Goal: Understand process/instructions: Learn about a topic

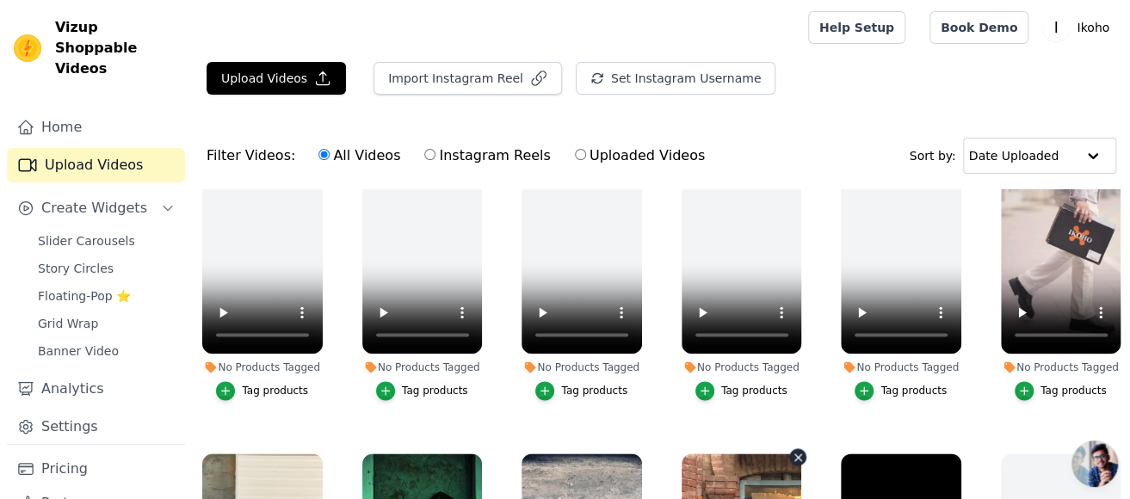
scroll to position [1428, 0]
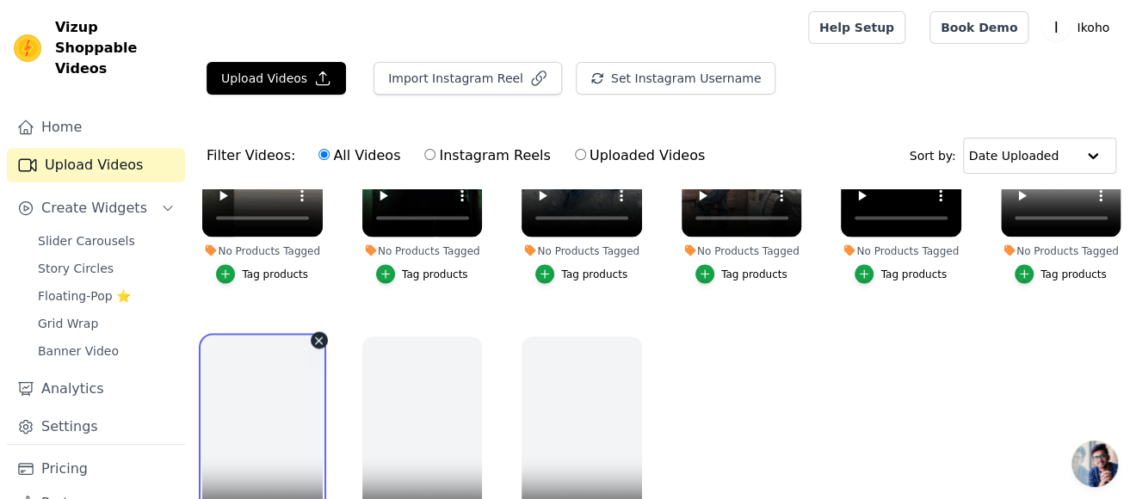
click at [293, 390] on video at bounding box center [262, 442] width 120 height 213
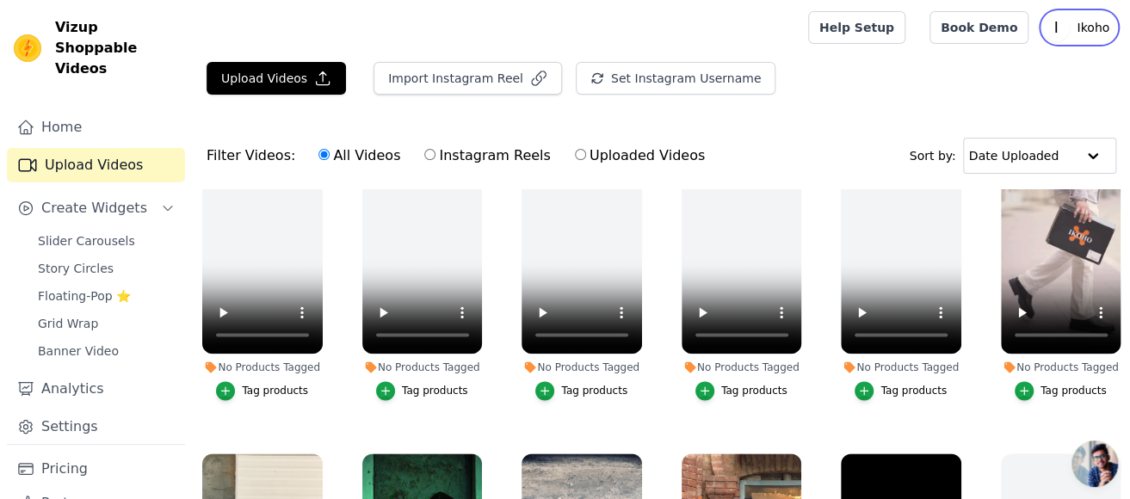
click at [1100, 28] on p "Ikoho" at bounding box center [1092, 27] width 46 height 31
click at [1003, 99] on link "Help Docs" at bounding box center [1033, 102] width 165 height 31
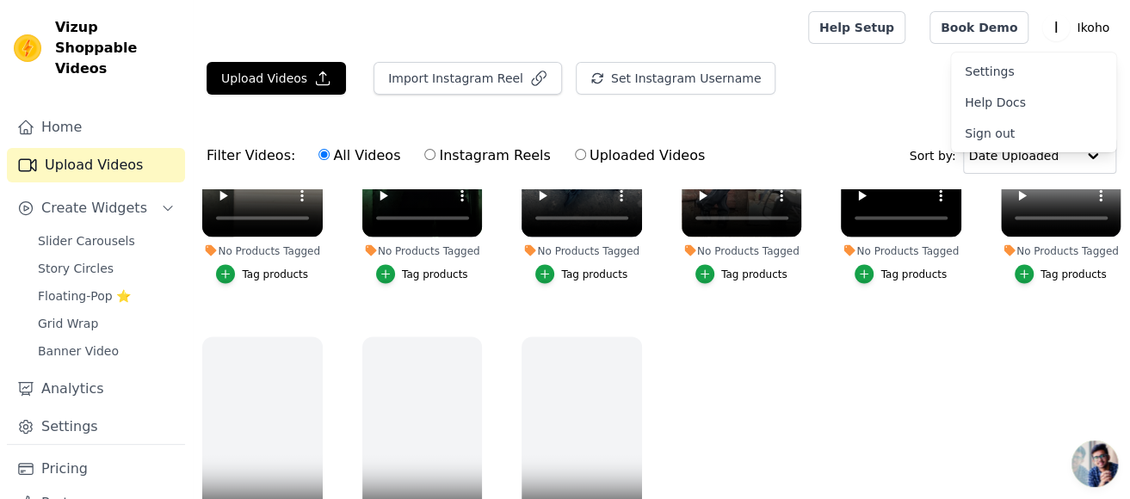
scroll to position [1257, 0]
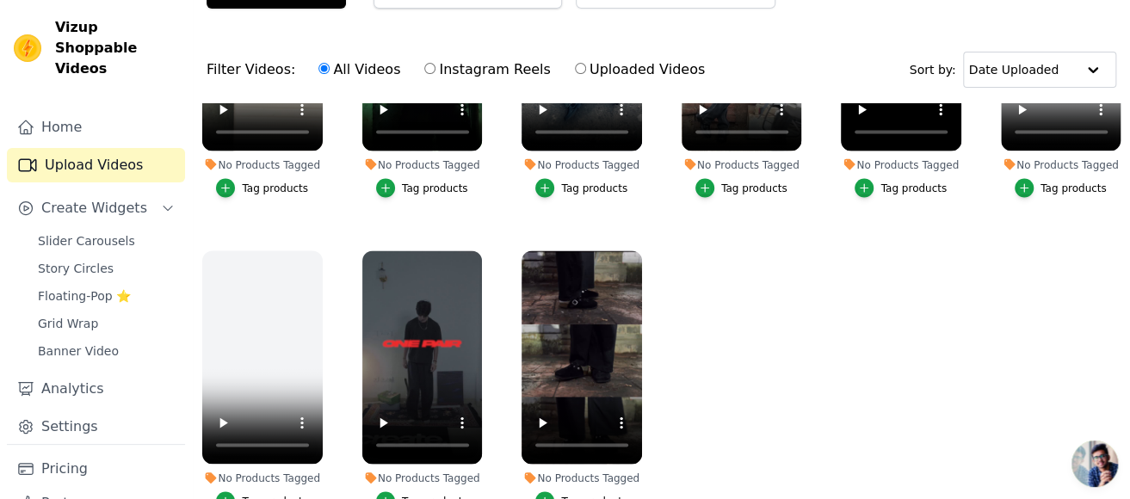
scroll to position [175, 0]
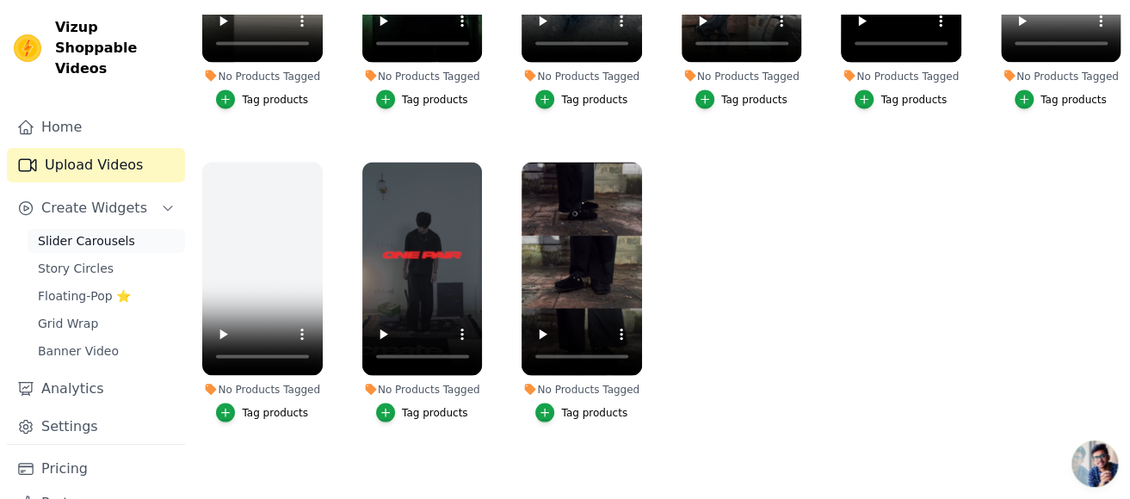
click at [74, 232] on span "Slider Carousels" at bounding box center [86, 240] width 97 height 17
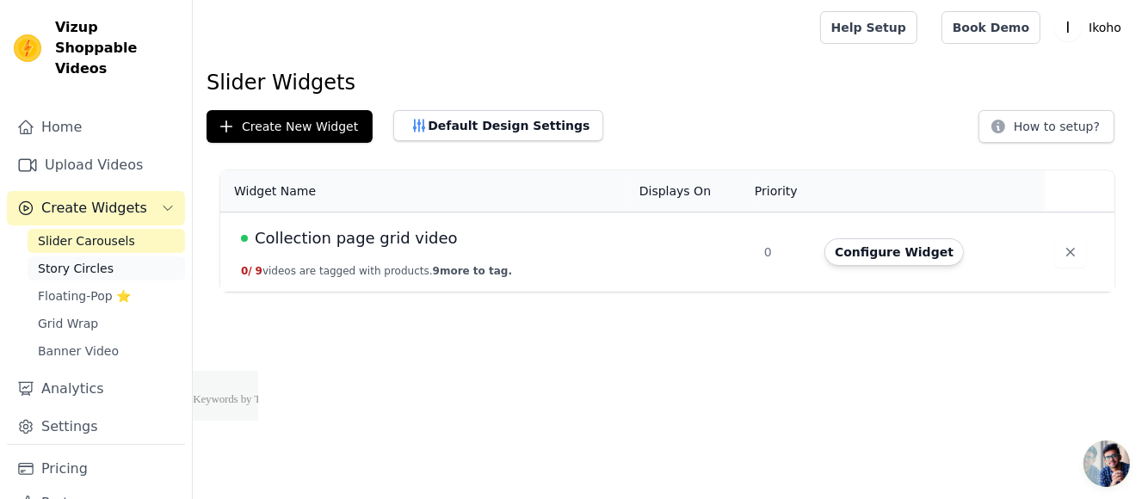
click at [76, 260] on span "Story Circles" at bounding box center [76, 268] width 76 height 17
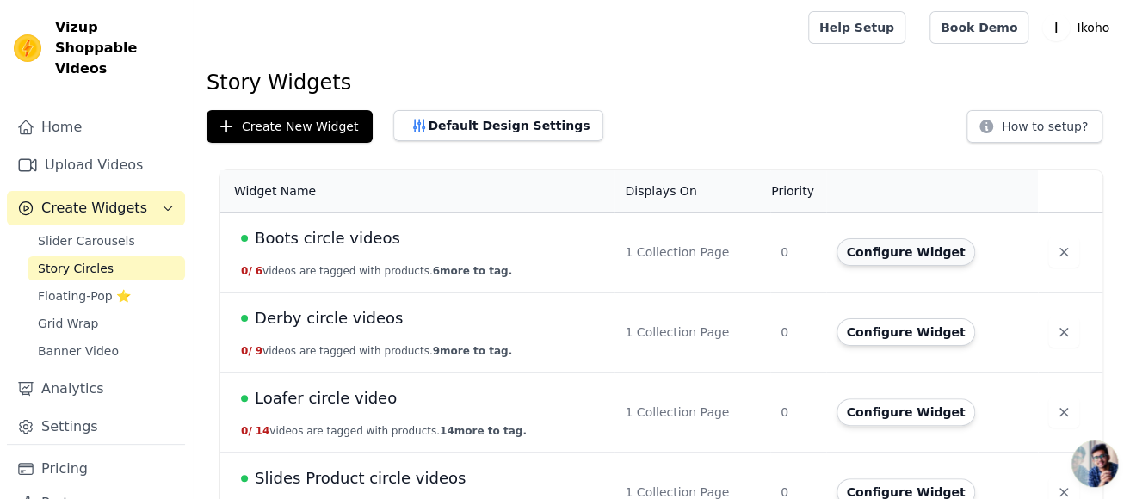
click at [896, 254] on button "Configure Widget" at bounding box center [905, 252] width 139 height 28
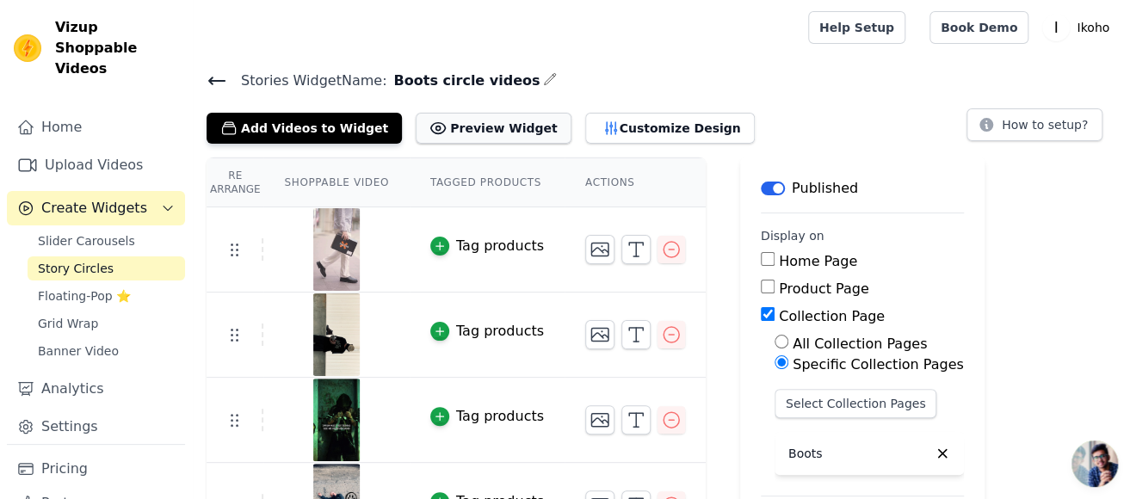
click at [456, 131] on button "Preview Widget" at bounding box center [493, 128] width 155 height 31
click at [86, 315] on span "Grid Wrap" at bounding box center [68, 323] width 60 height 17
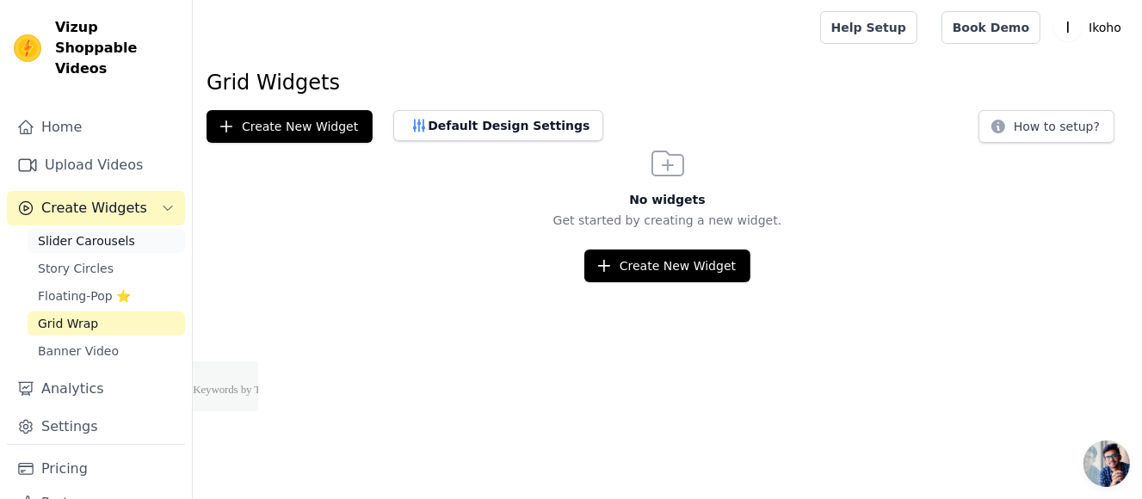
click at [98, 232] on span "Slider Carousels" at bounding box center [86, 240] width 97 height 17
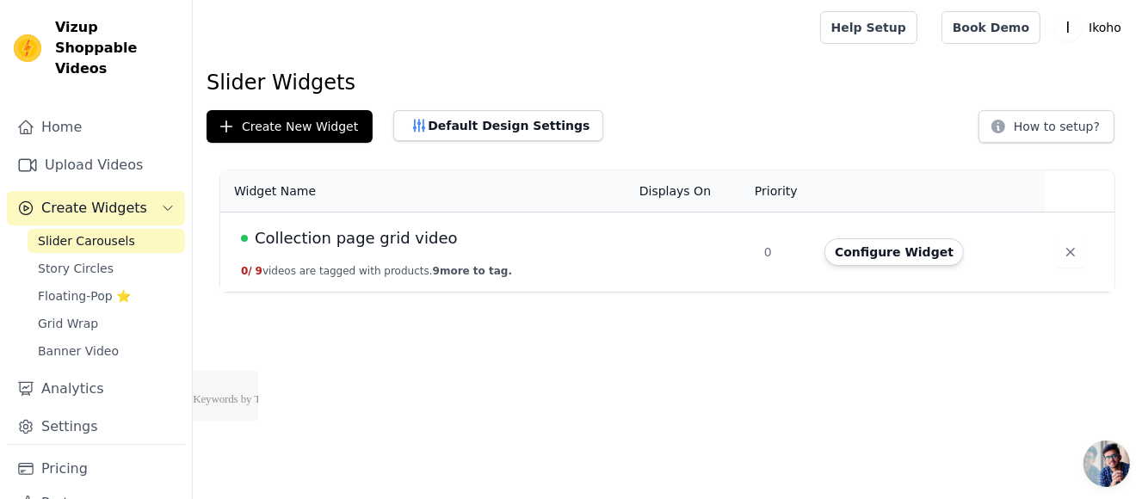
click at [434, 237] on div "Collection page grid video" at bounding box center [430, 238] width 378 height 24
click at [375, 237] on span "Collection page grid video" at bounding box center [356, 238] width 203 height 24
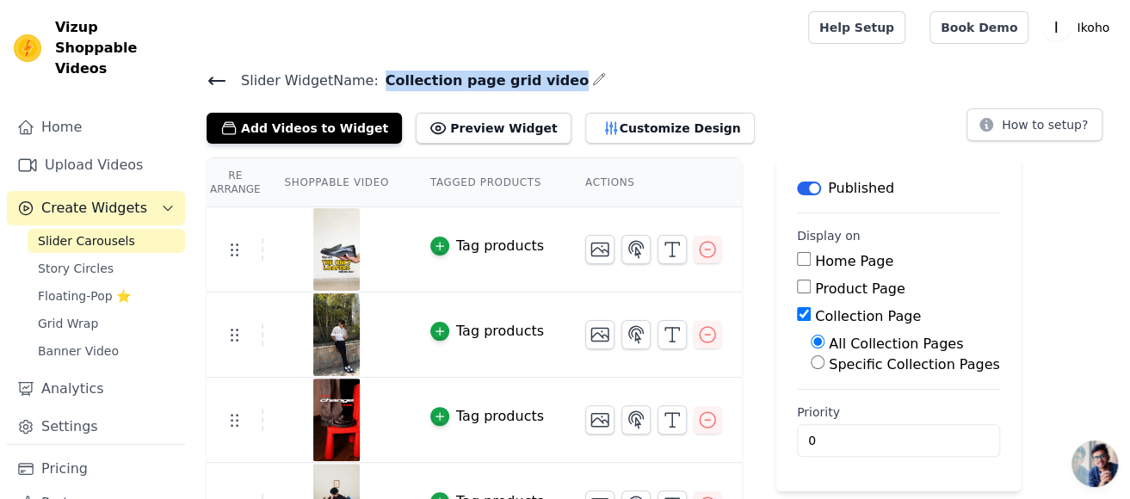
drag, startPoint x: 373, startPoint y: 81, endPoint x: 538, endPoint y: 84, distance: 164.4
click at [538, 84] on h4 "Slider Widget Name: Collection page grid video" at bounding box center [660, 80] width 909 height 23
copy span "Collection page grid video"
